Goal: Task Accomplishment & Management: Use online tool/utility

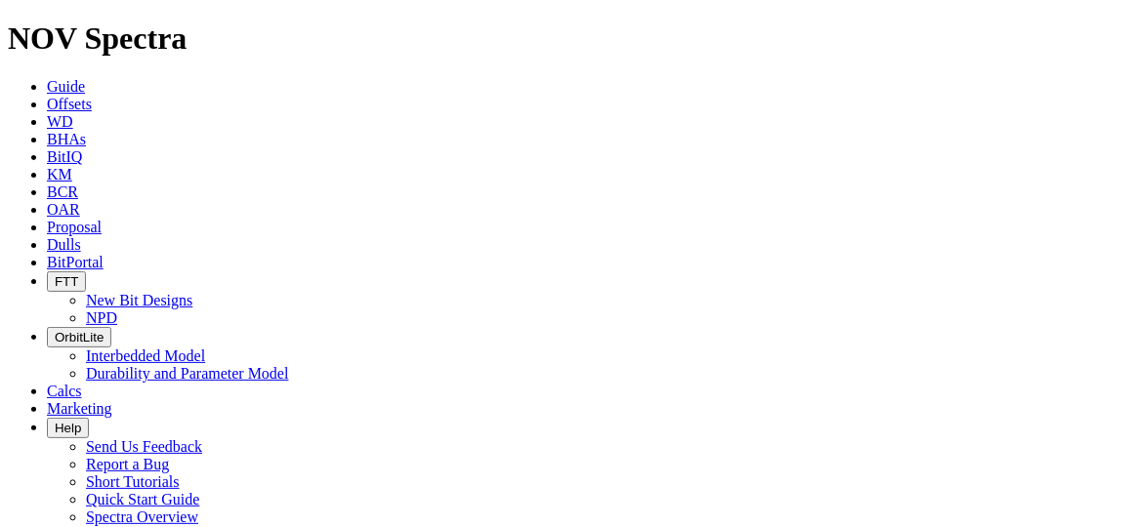
click at [92, 96] on link "Offsets" at bounding box center [69, 104] width 45 height 17
paste input "A282995"
type input "A282995"
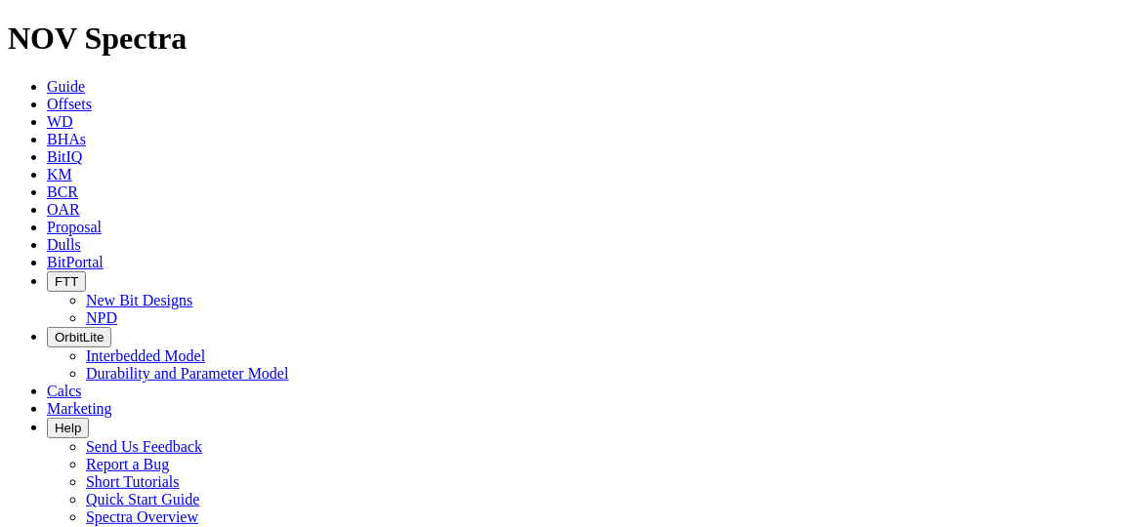
radio input "true"
radio input "false"
checkbox input "false"
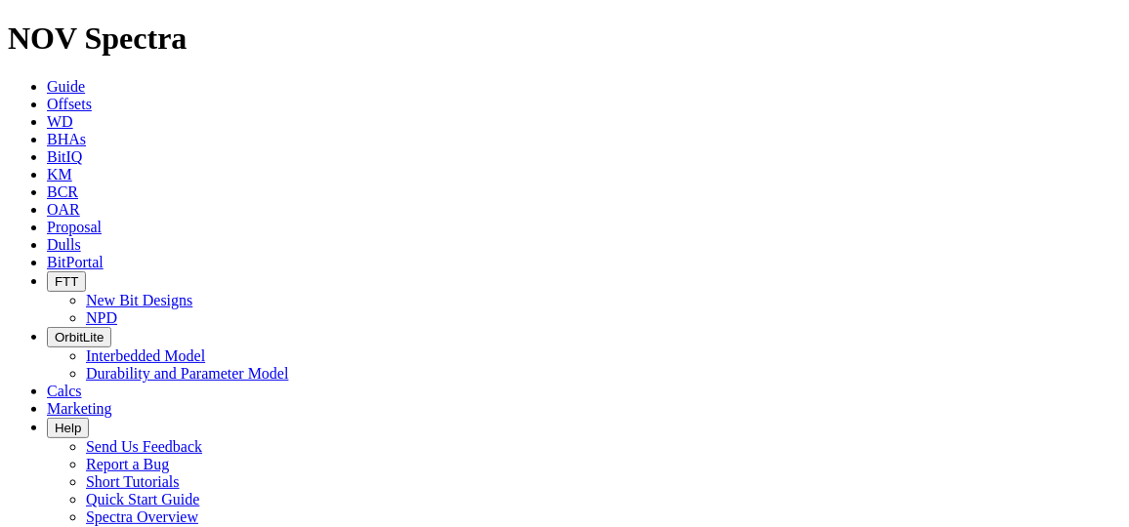
scroll to position [118, 0]
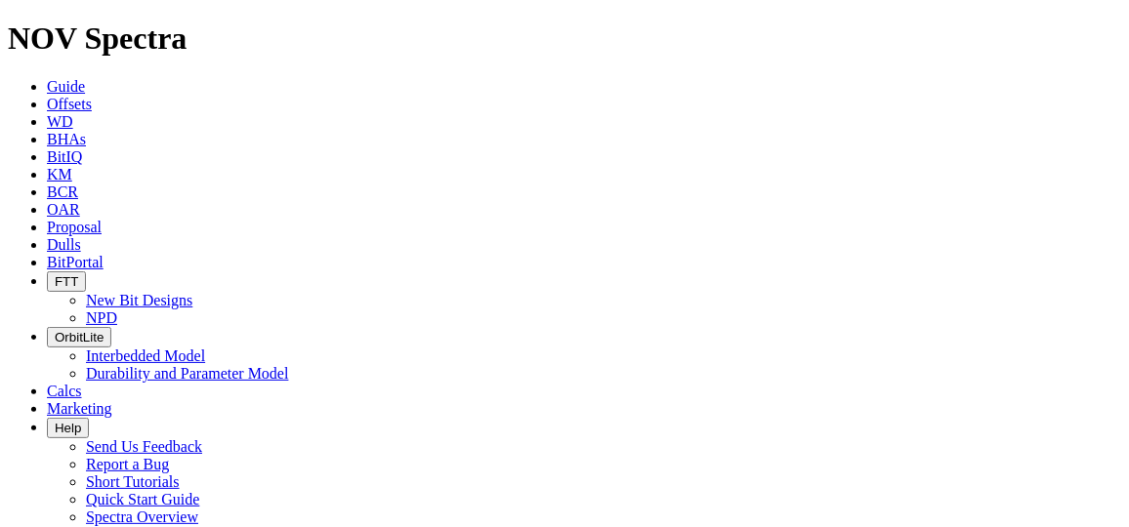
select select "? number:6.75 ?"
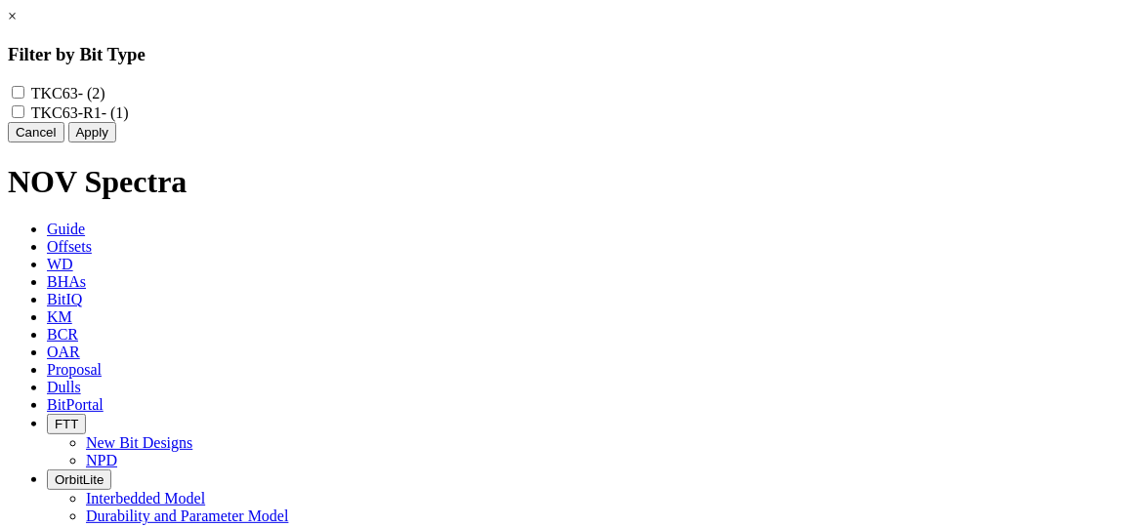
click at [17, 24] on link "×" at bounding box center [12, 16] width 9 height 17
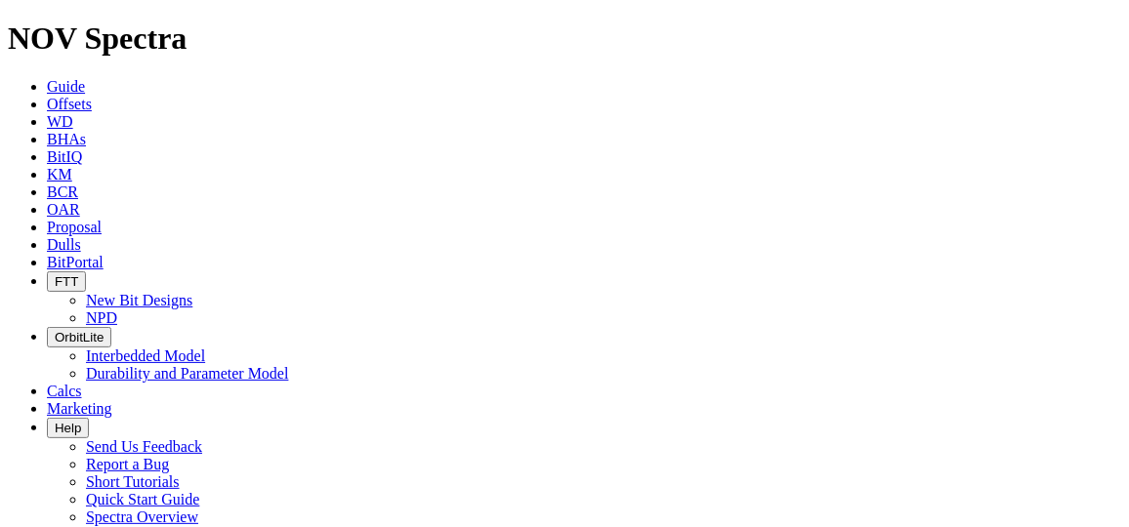
scroll to position [355, 0]
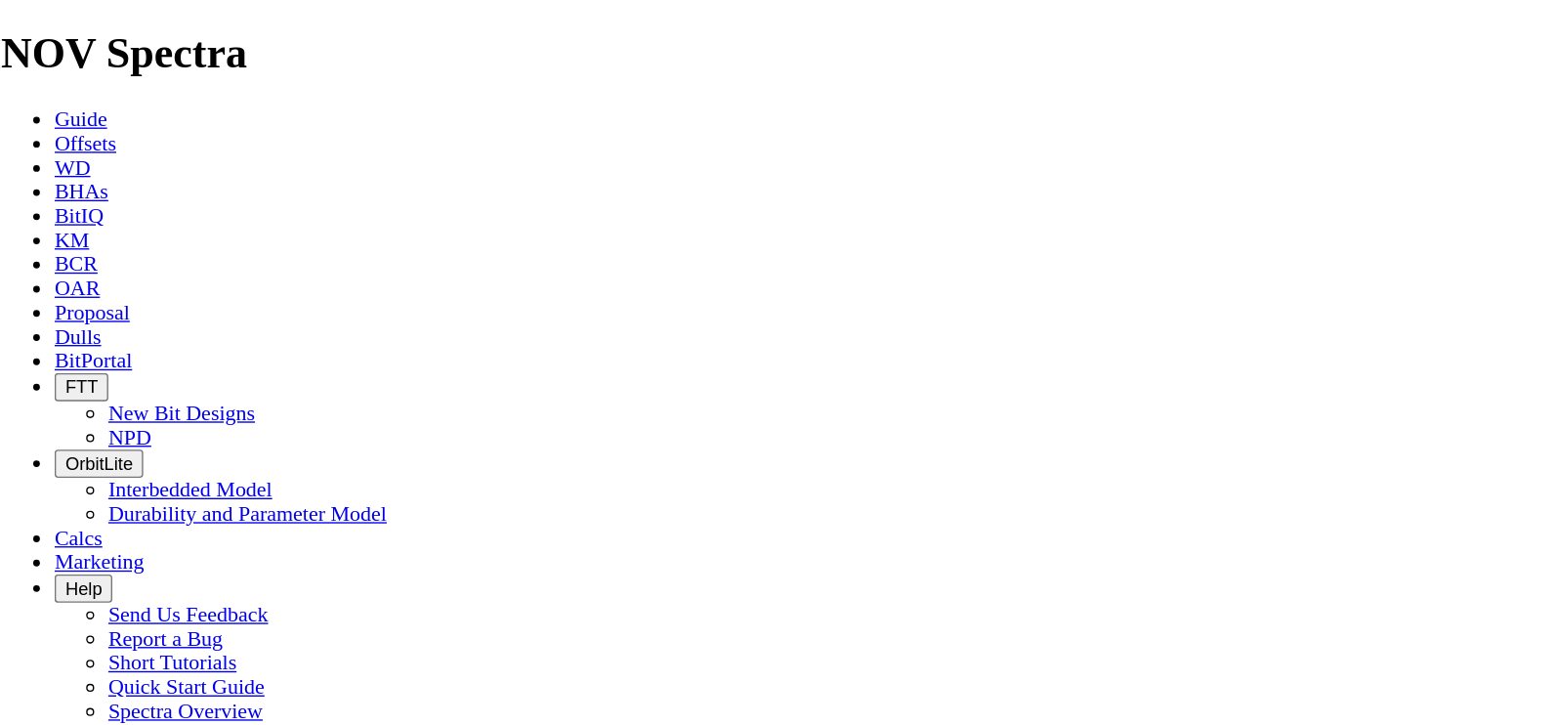
scroll to position [2604, 0]
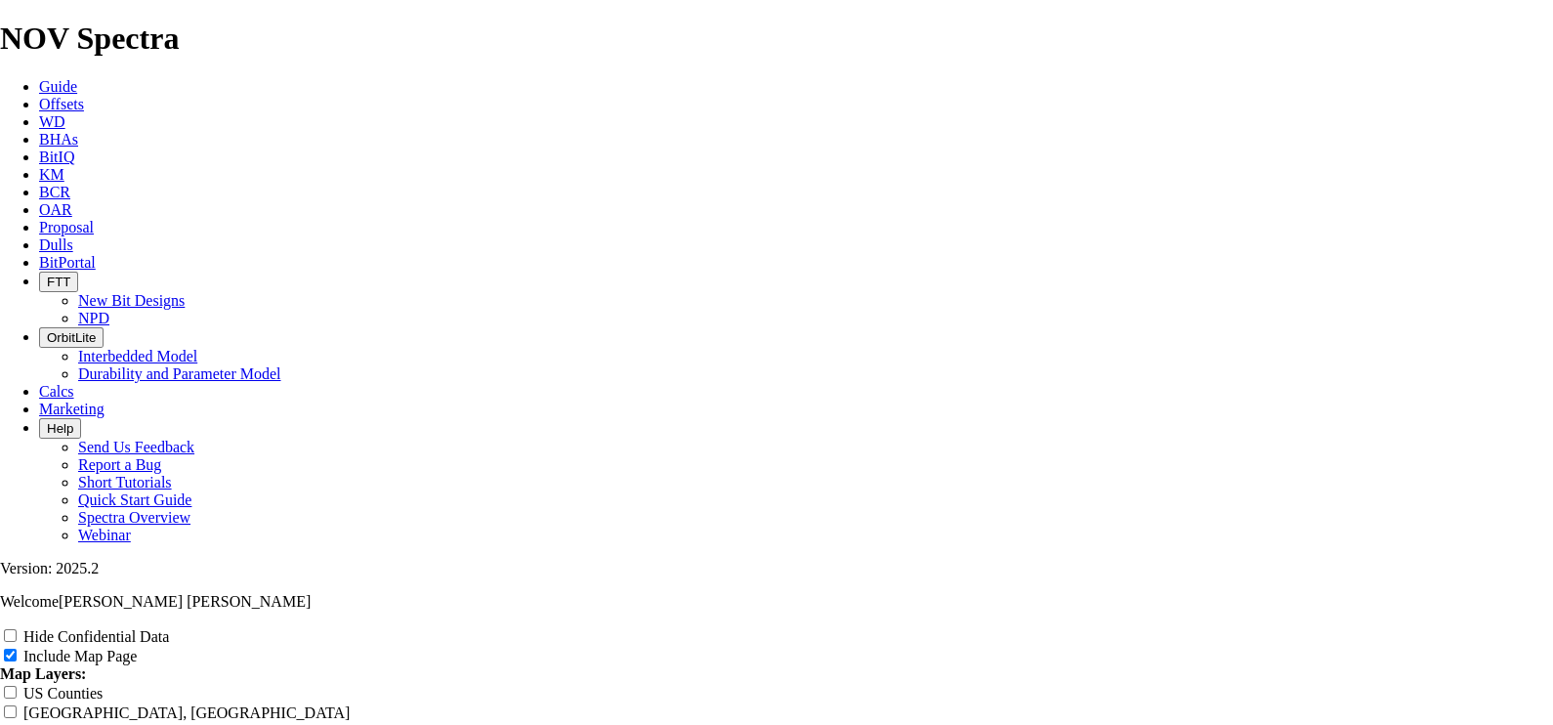
click at [1128, 527] on div "Hide Confidential Data" at bounding box center [776, 636] width 1553 height 20
drag, startPoint x: 1376, startPoint y: 78, endPoint x: 1376, endPoint y: 89, distance: 10.7
click at [17, 527] on input "Hide Confidential Data" at bounding box center [10, 635] width 13 height 13
checkbox input "true"
click at [17, 527] on input "Include Map Page" at bounding box center [10, 655] width 13 height 13
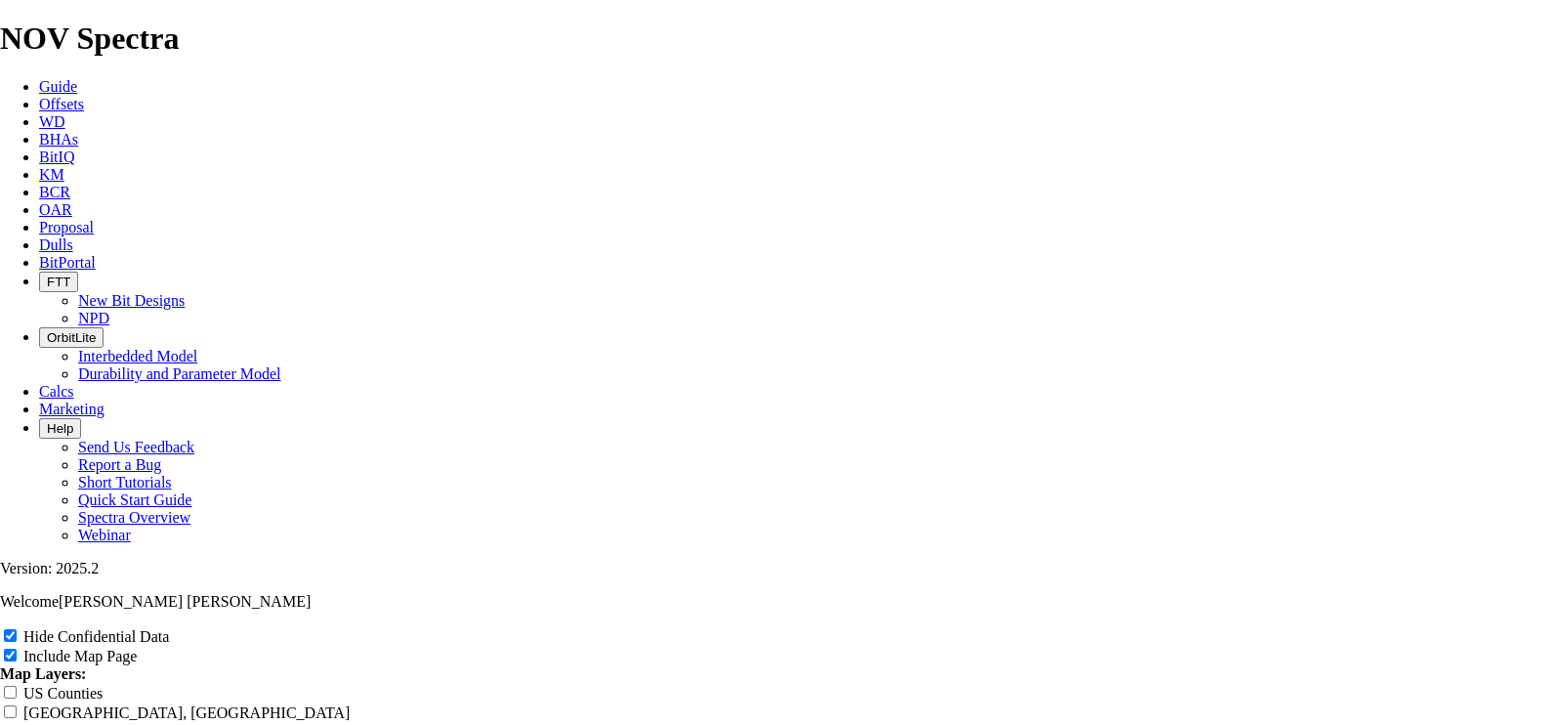
checkbox input "false"
